Goal: Contribute content: Add original content to the website for others to see

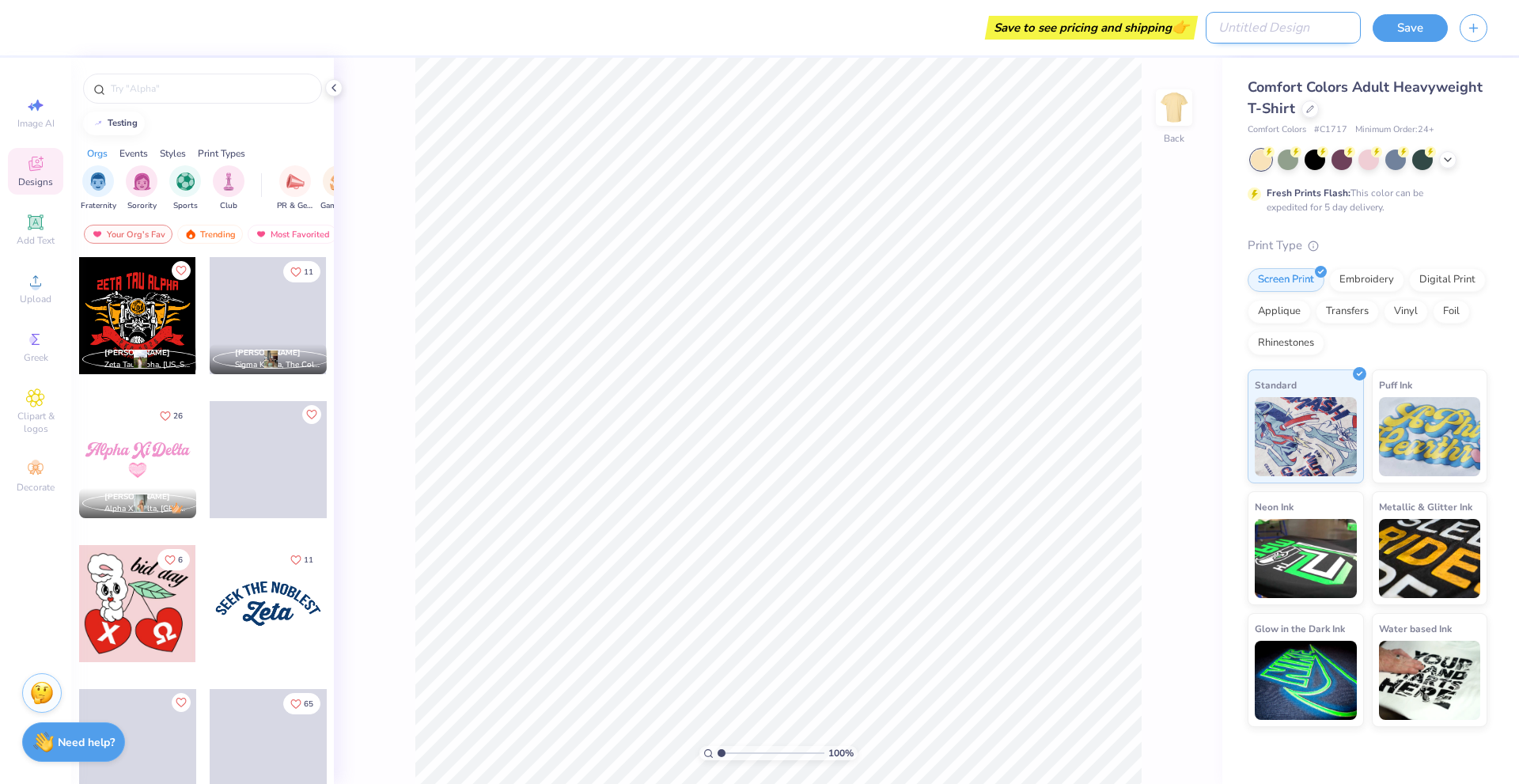
click at [1280, 29] on input "Design Title" at bounding box center [1282, 28] width 155 height 32
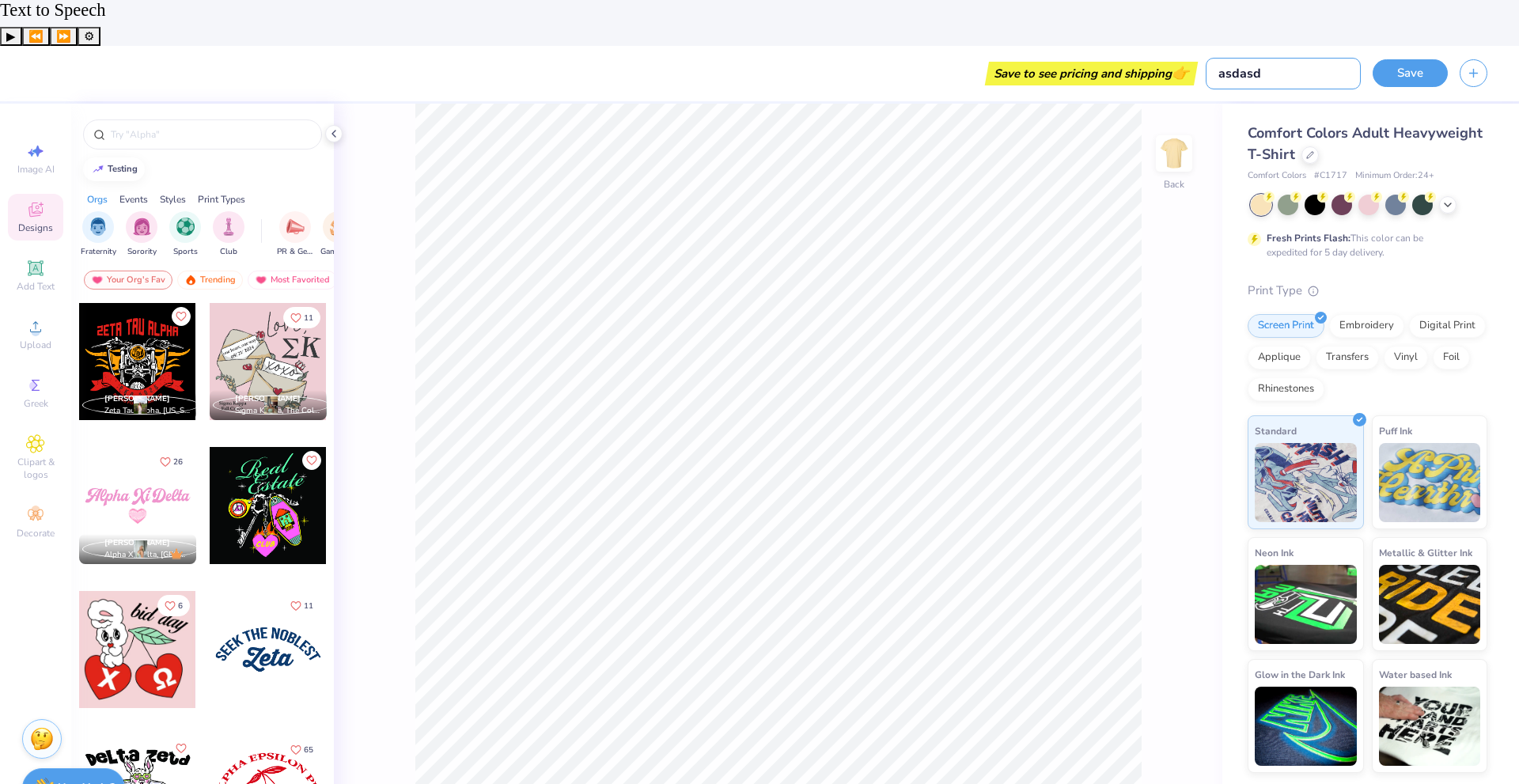
type input "asdasd"
drag, startPoint x: 28, startPoint y: 297, endPoint x: 0, endPoint y: 398, distance: 104.8
click at [0, 392] on div "Image AI Designs Add Text Upload Greek Clipart & logos Decorate" at bounding box center [36, 467] width 71 height 726
click at [45, 258] on icon at bounding box center [35, 267] width 19 height 19
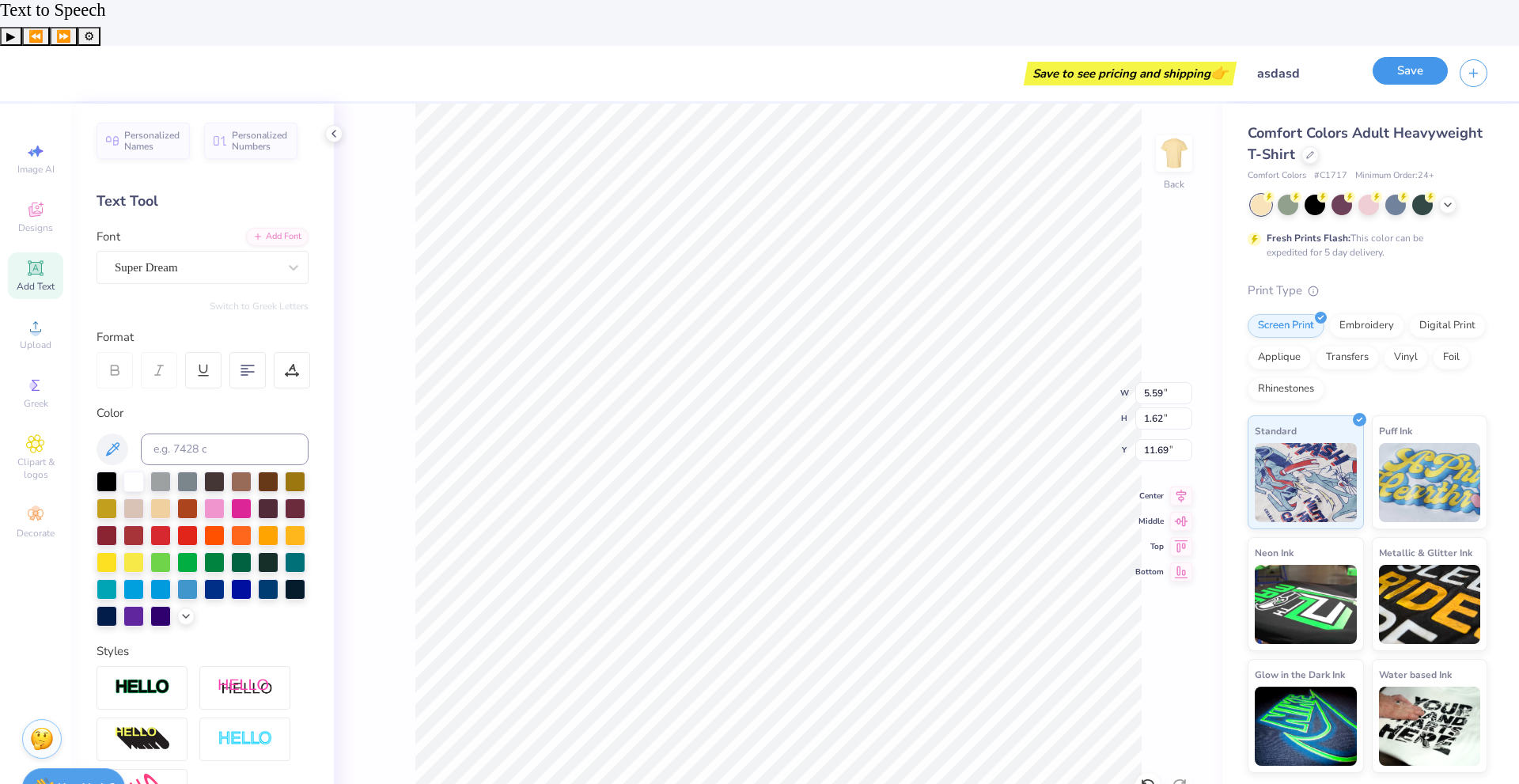
click at [1403, 57] on button "Save" at bounding box center [1410, 70] width 75 height 28
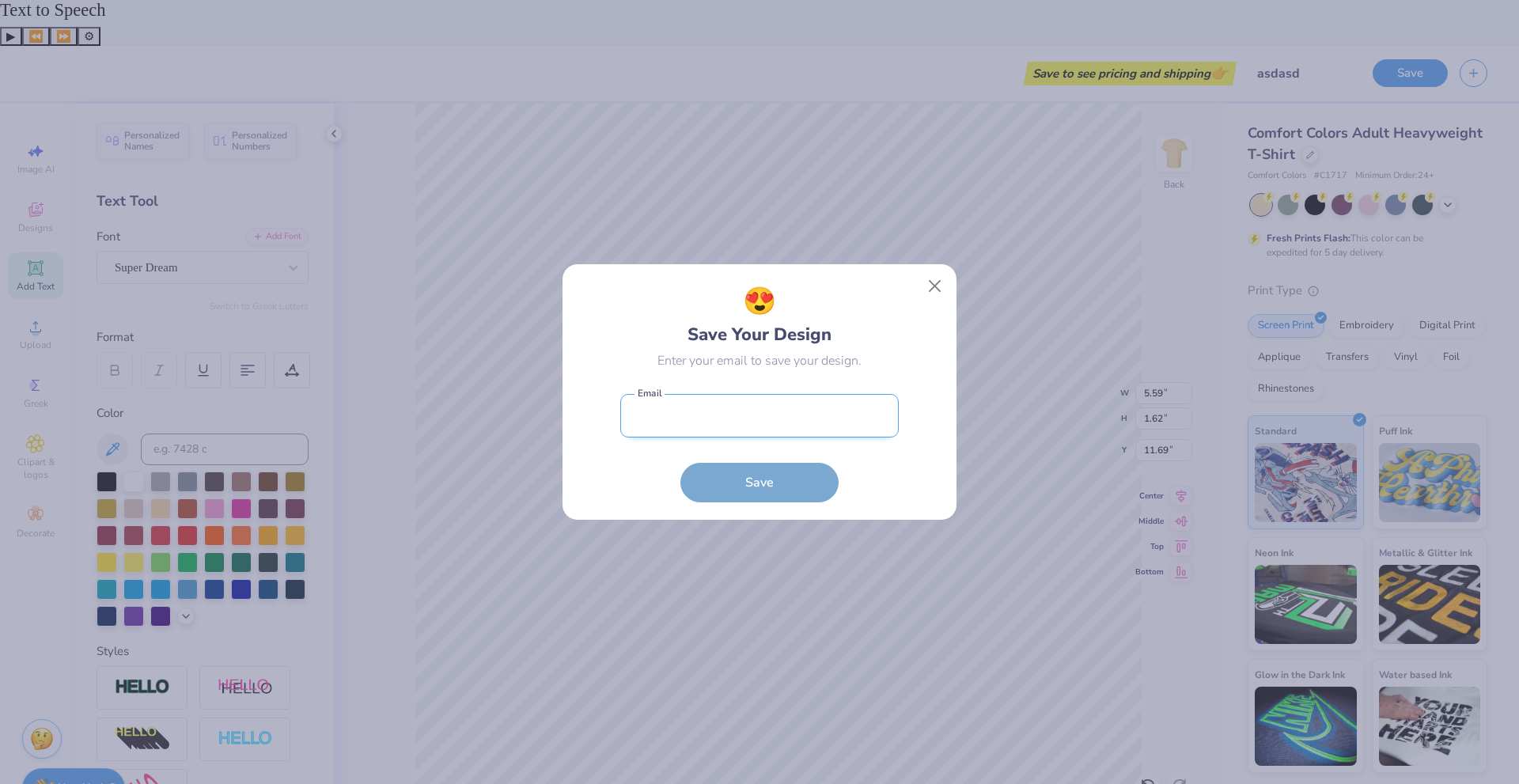
click at [721, 435] on input "email" at bounding box center [760, 415] width 279 height 44
type input "[EMAIL_ADDRESS][DOMAIN_NAME]"
click at [681, 462] on button "Save" at bounding box center [759, 482] width 158 height 40
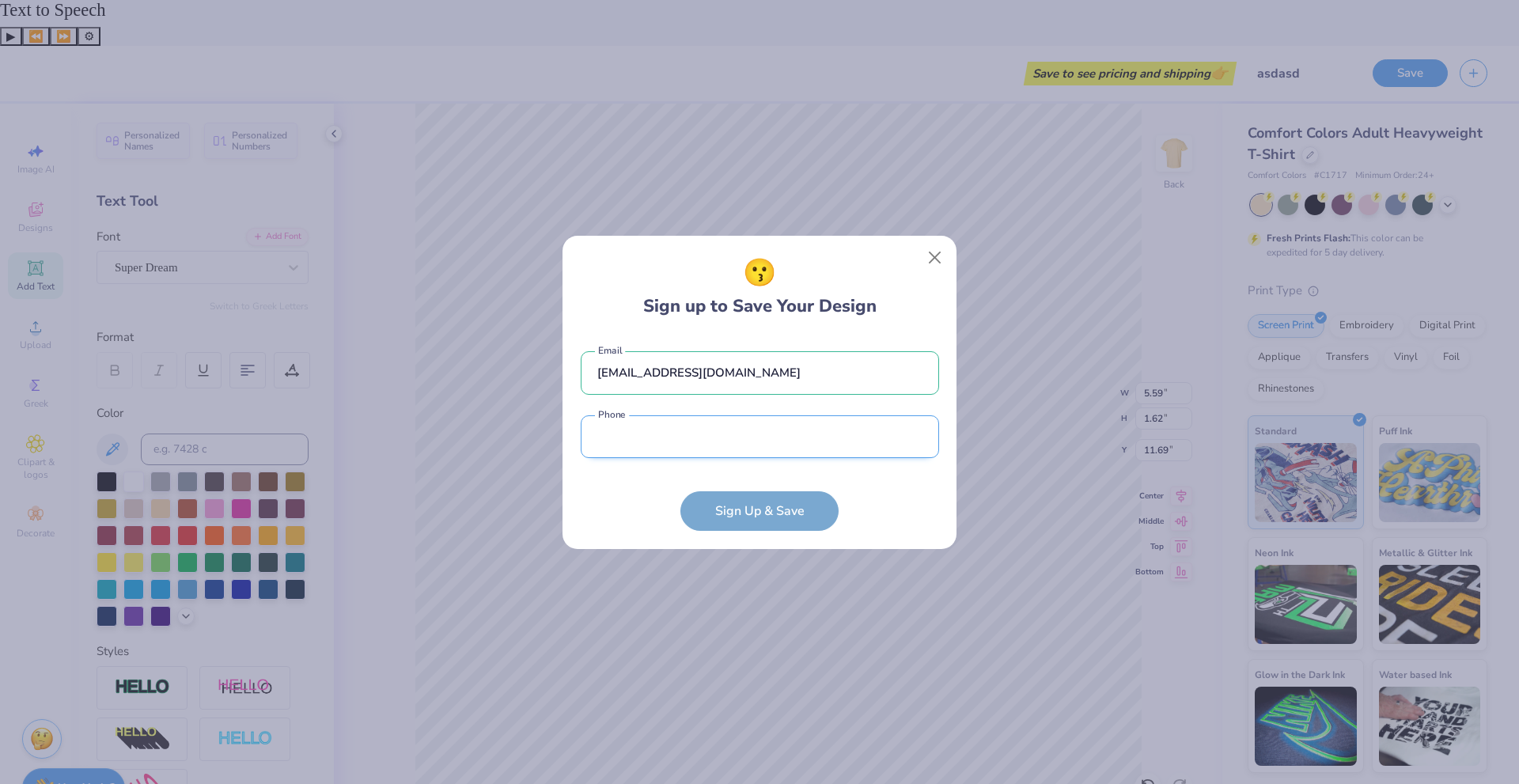
click at [735, 432] on input "tel" at bounding box center [760, 437] width 358 height 44
type input "[PHONE_NUMBER]"
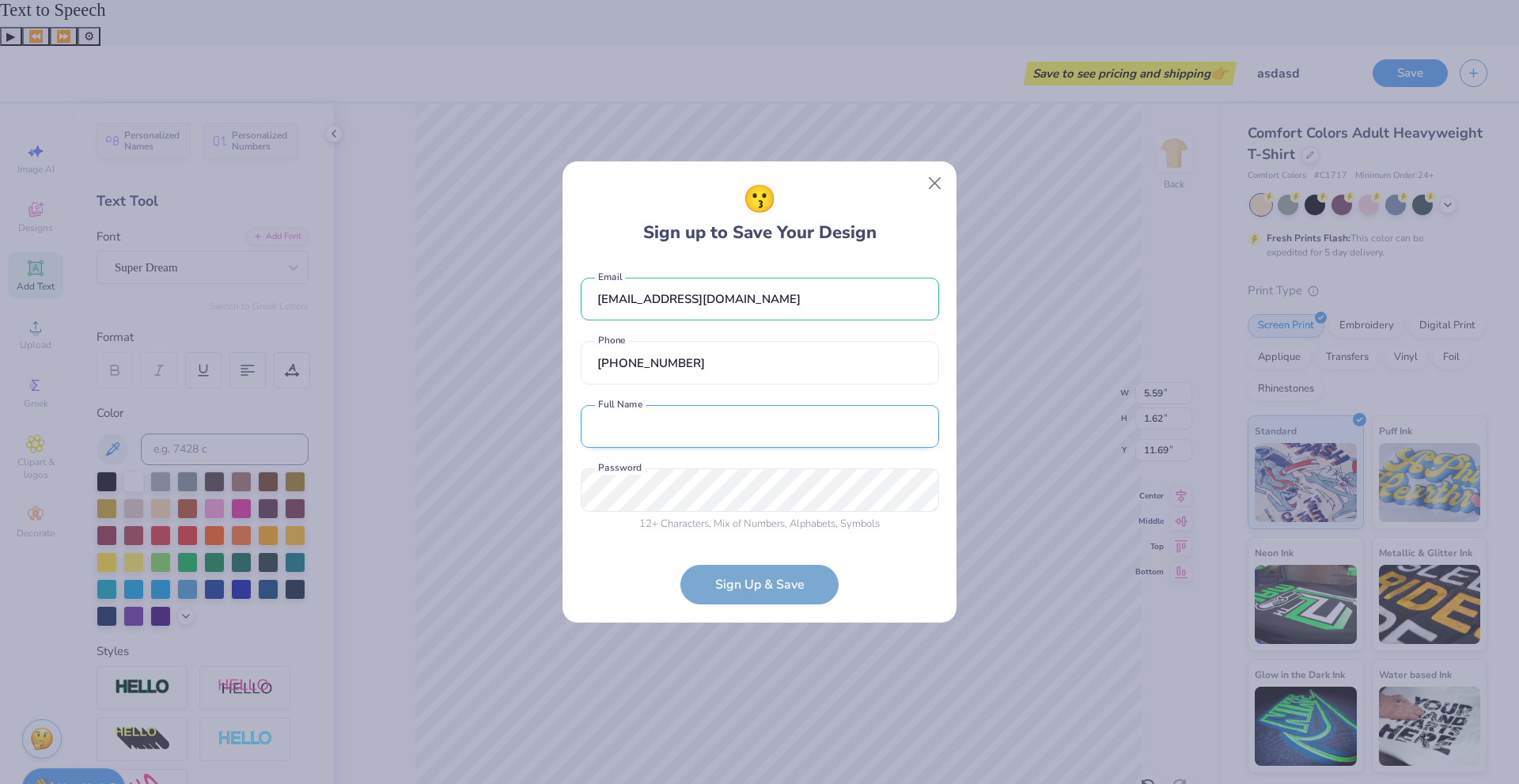
click at [710, 432] on input "text" at bounding box center [760, 427] width 358 height 44
type input "A A"
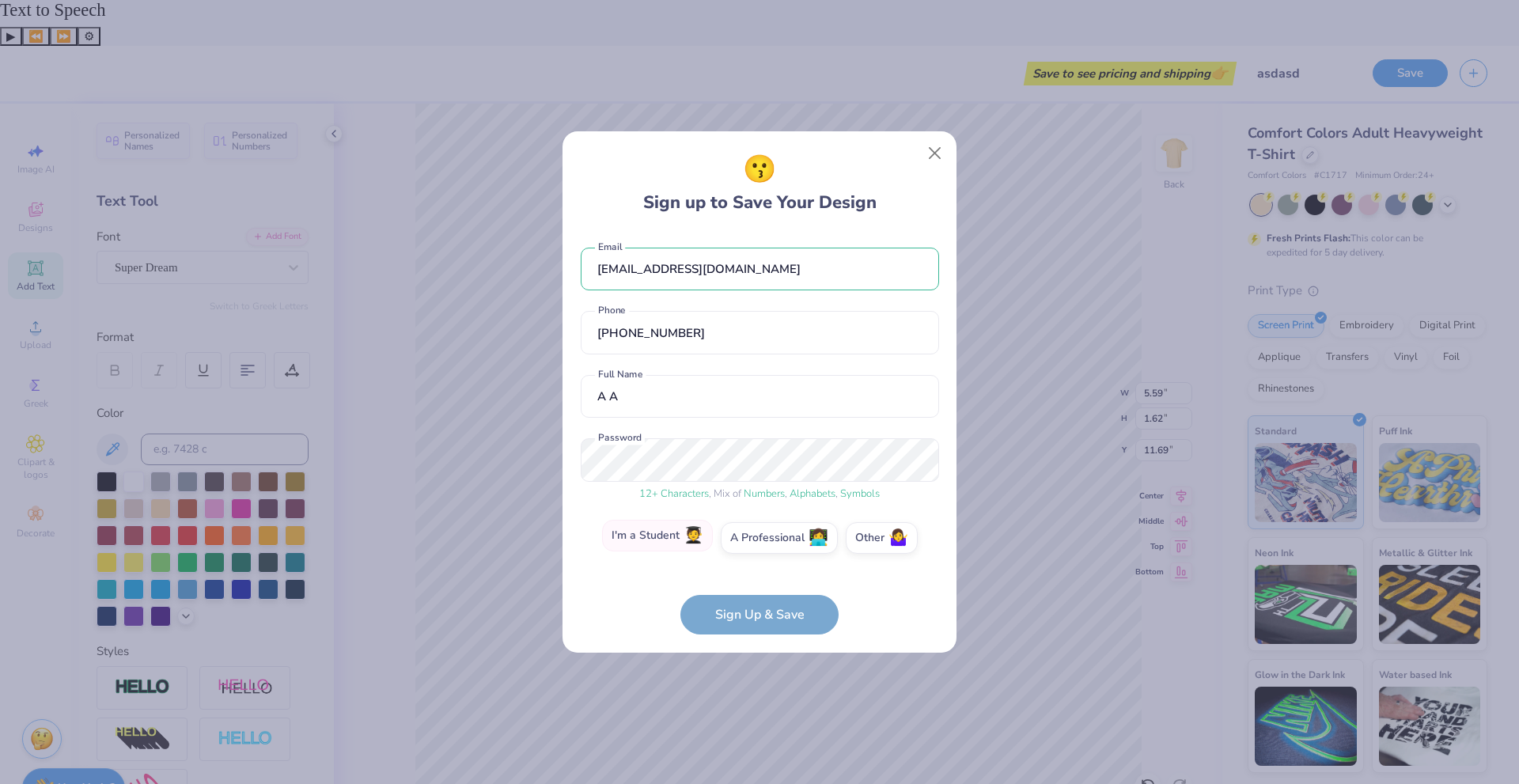
click at [653, 530] on label "I'm a Student 🧑‍🎓" at bounding box center [657, 535] width 111 height 32
click at [755, 537] on input "I'm a Student 🧑‍🎓" at bounding box center [760, 542] width 11 height 11
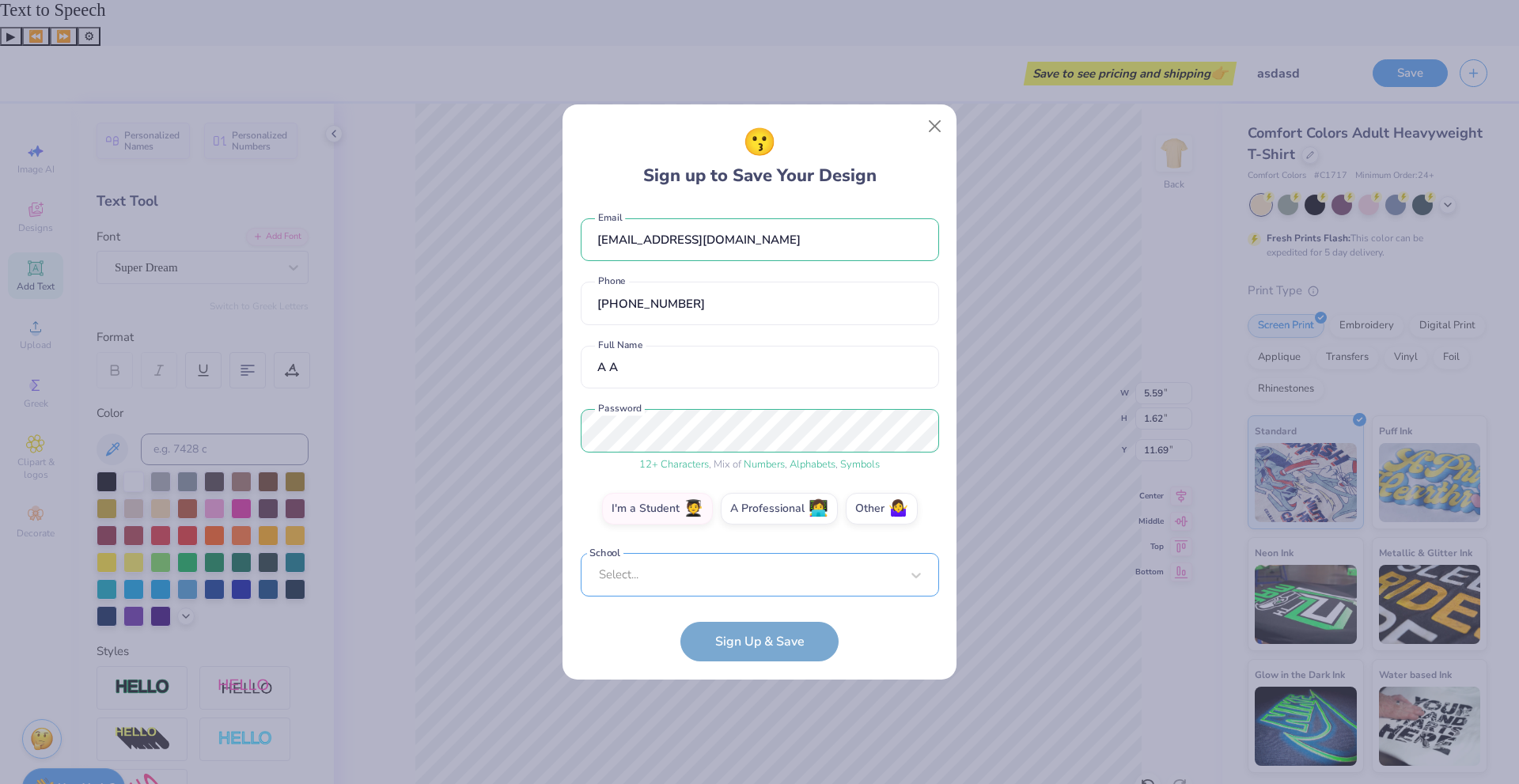
click at [635, 574] on div "Select..." at bounding box center [760, 575] width 358 height 44
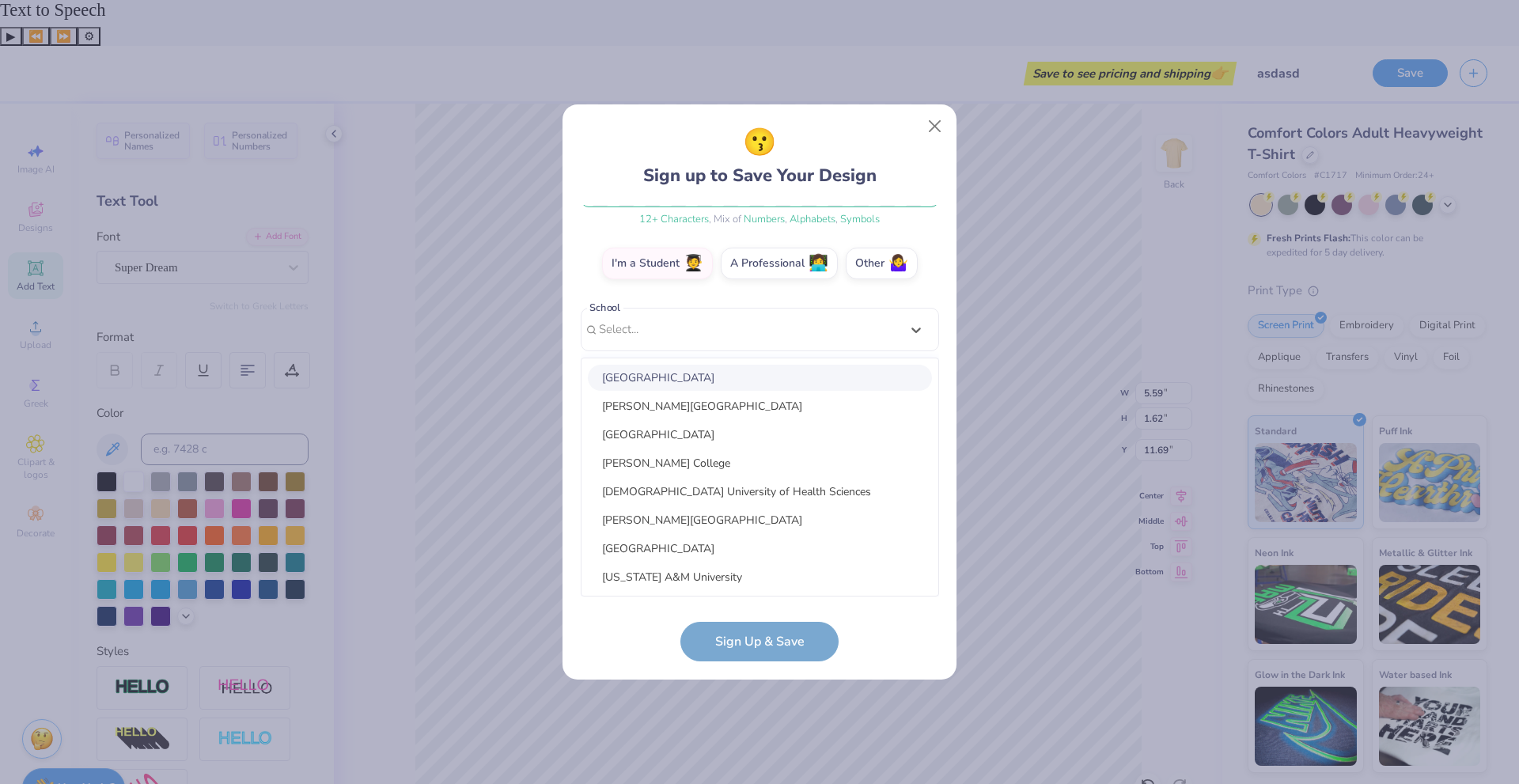
click at [655, 373] on div "[GEOGRAPHIC_DATA]" at bounding box center [760, 377] width 344 height 26
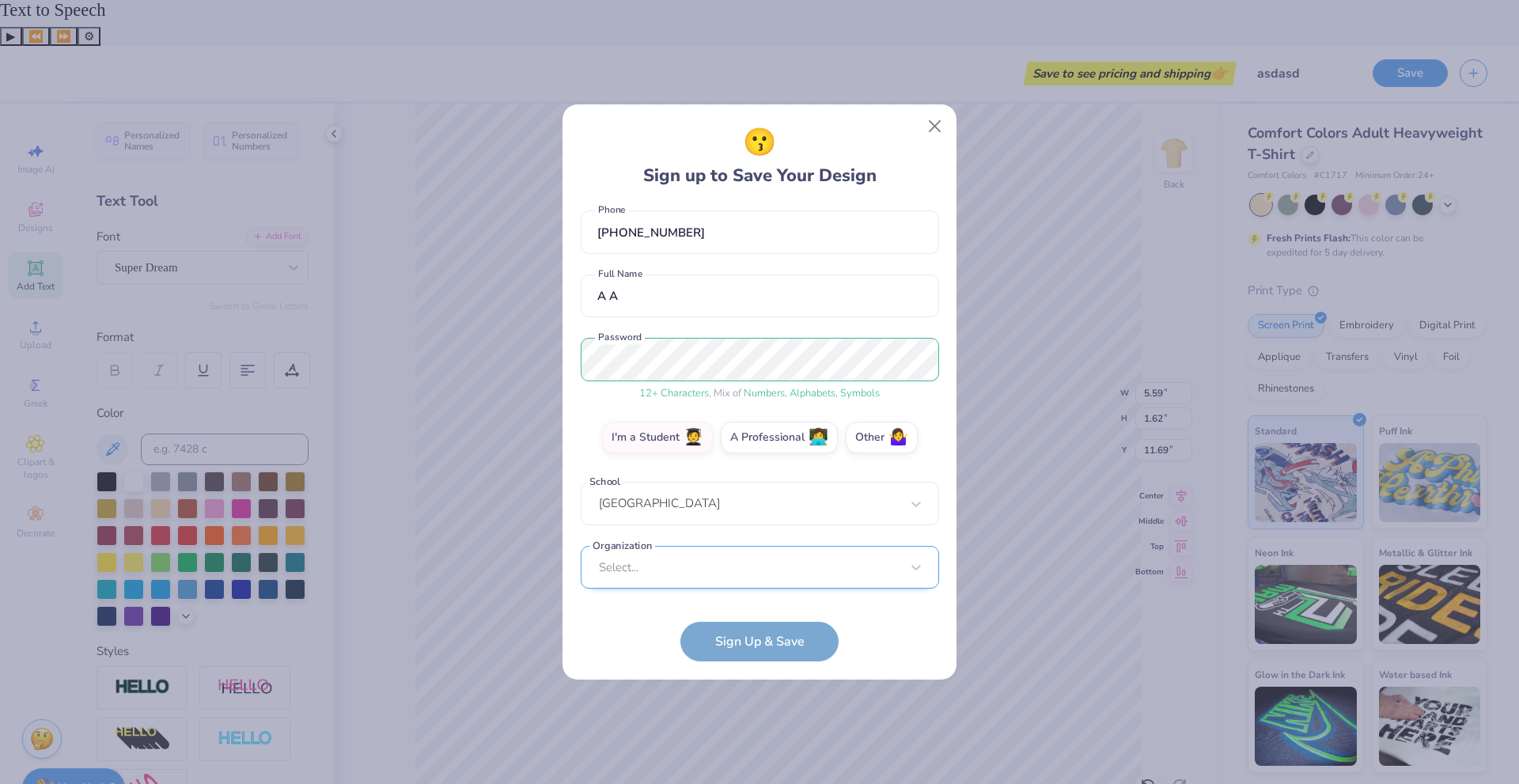
click at [677, 557] on div "Select..." at bounding box center [760, 568] width 358 height 44
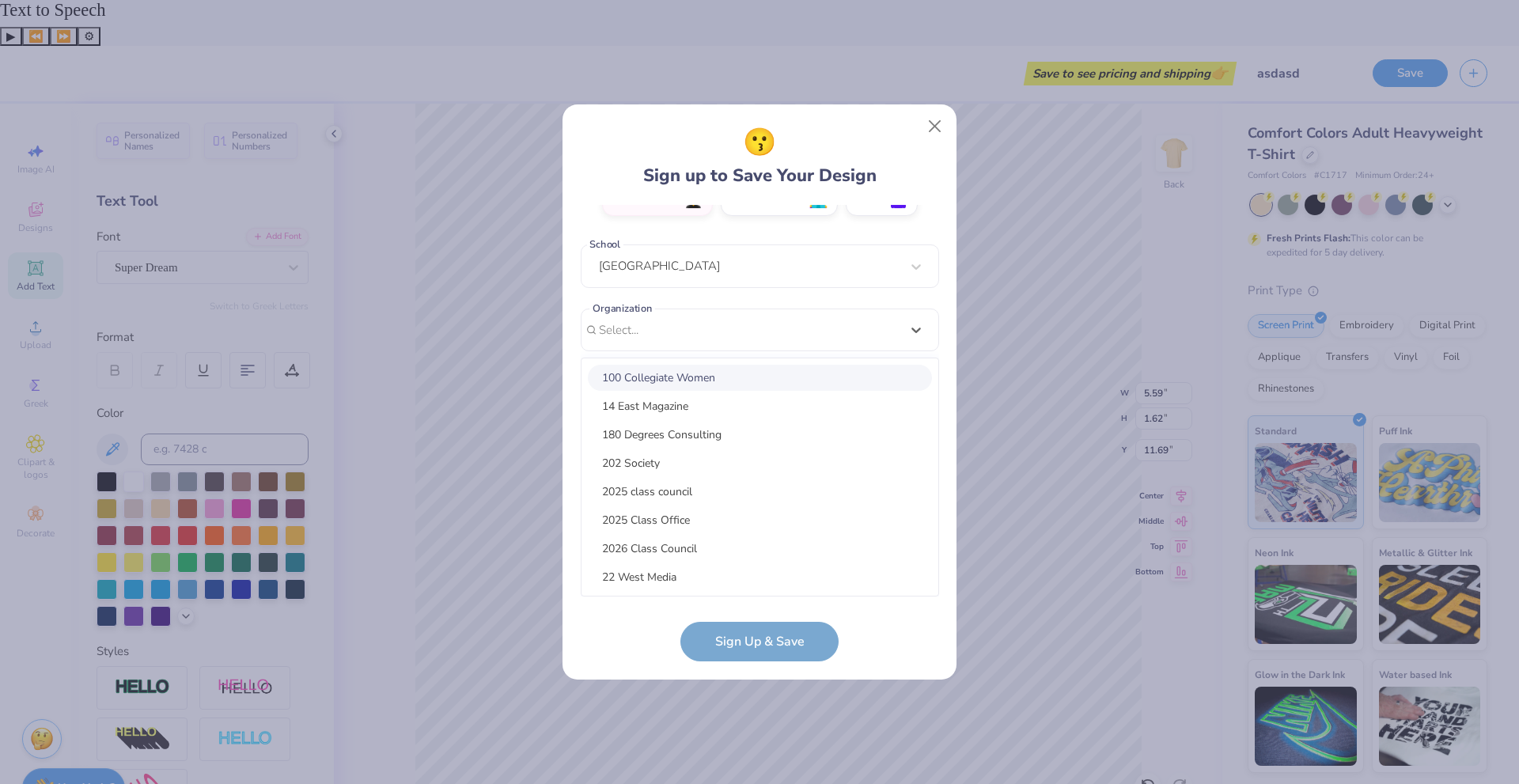
click at [664, 382] on div "100 Collegiate Women" at bounding box center [760, 377] width 344 height 26
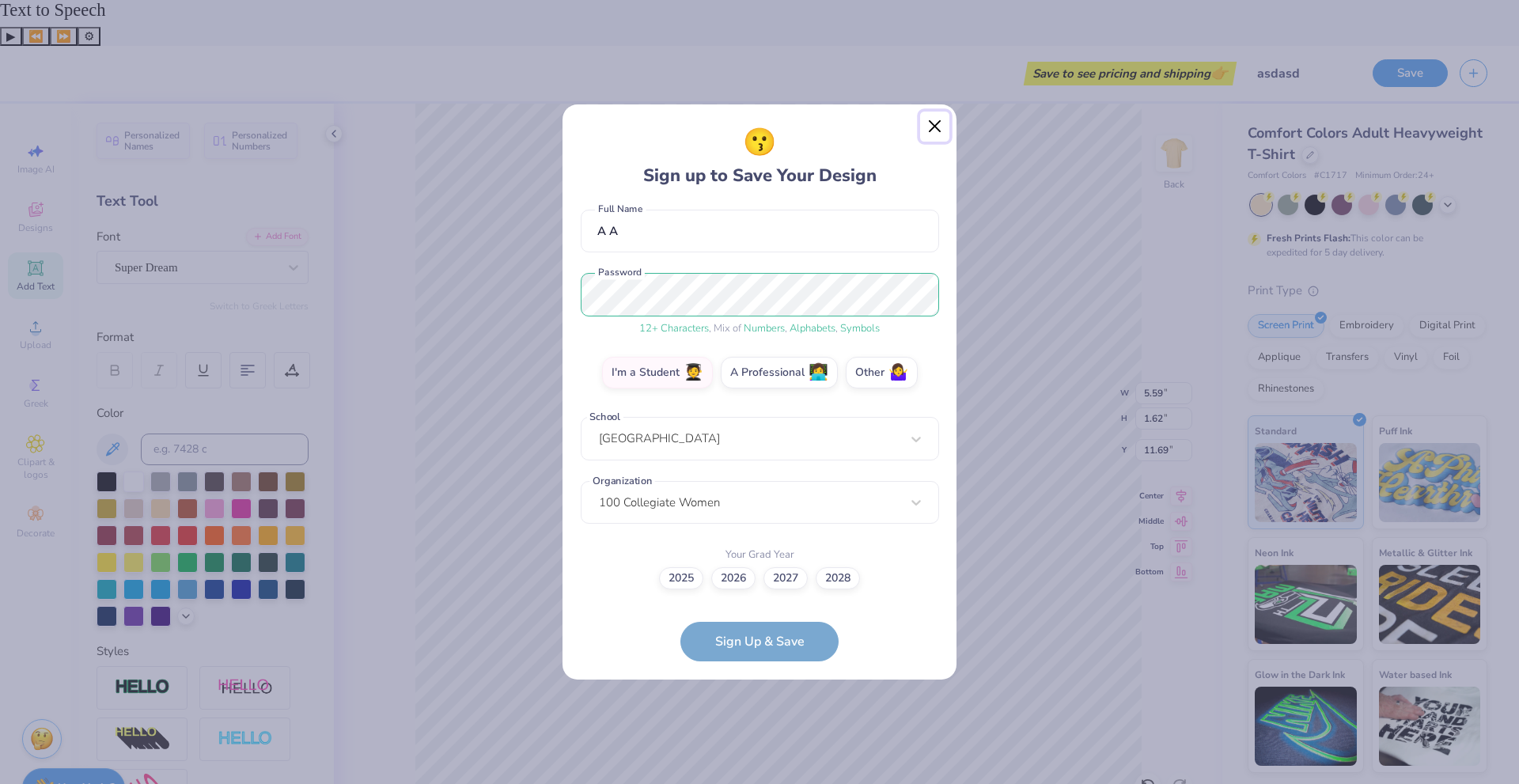
click at [932, 130] on button "Close" at bounding box center [935, 126] width 30 height 30
